Goal: Go to known website: Access a specific website the user already knows

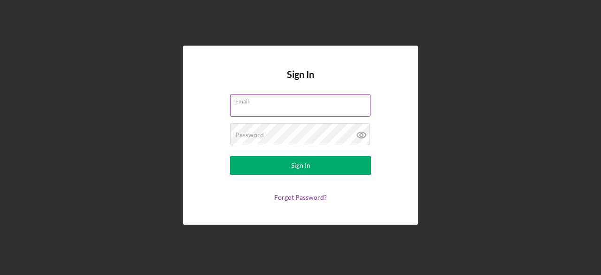
type input "[EMAIL_ADDRESS][DOMAIN_NAME]"
drag, startPoint x: 325, startPoint y: 112, endPoint x: 218, endPoint y: 115, distance: 107.1
click at [219, 114] on form "Email [EMAIL_ADDRESS][DOMAIN_NAME] Password Sign In Forgot Password?" at bounding box center [301, 147] width 188 height 107
